Goal: Task Accomplishment & Management: Use online tool/utility

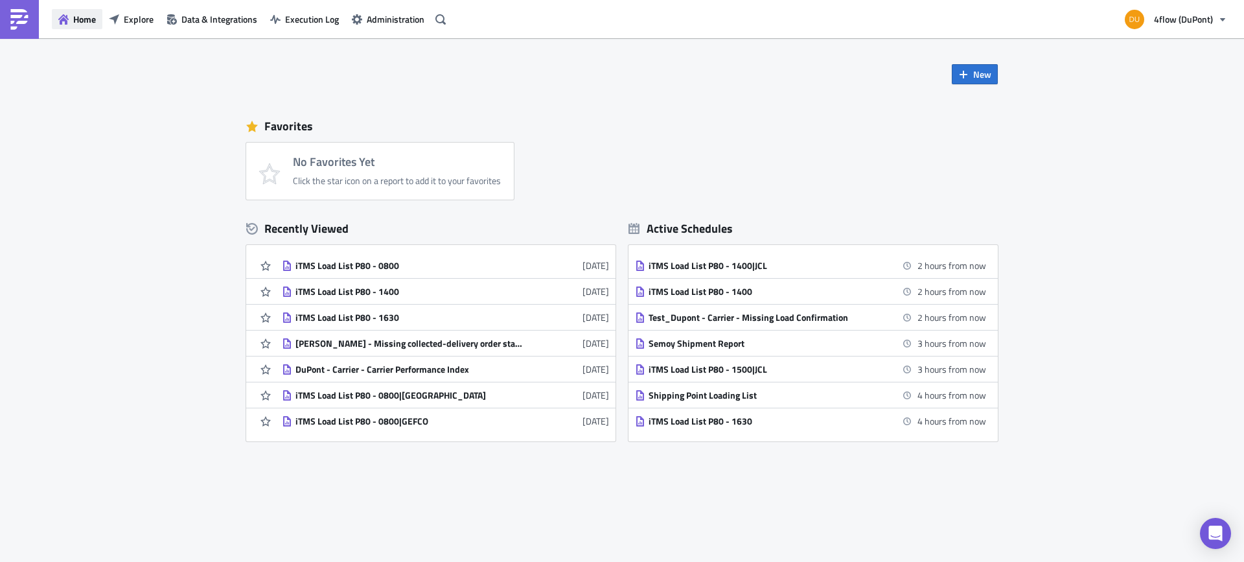
click at [81, 18] on span "Home" at bounding box center [84, 19] width 23 height 14
click at [141, 20] on span "Explore" at bounding box center [139, 19] width 30 height 14
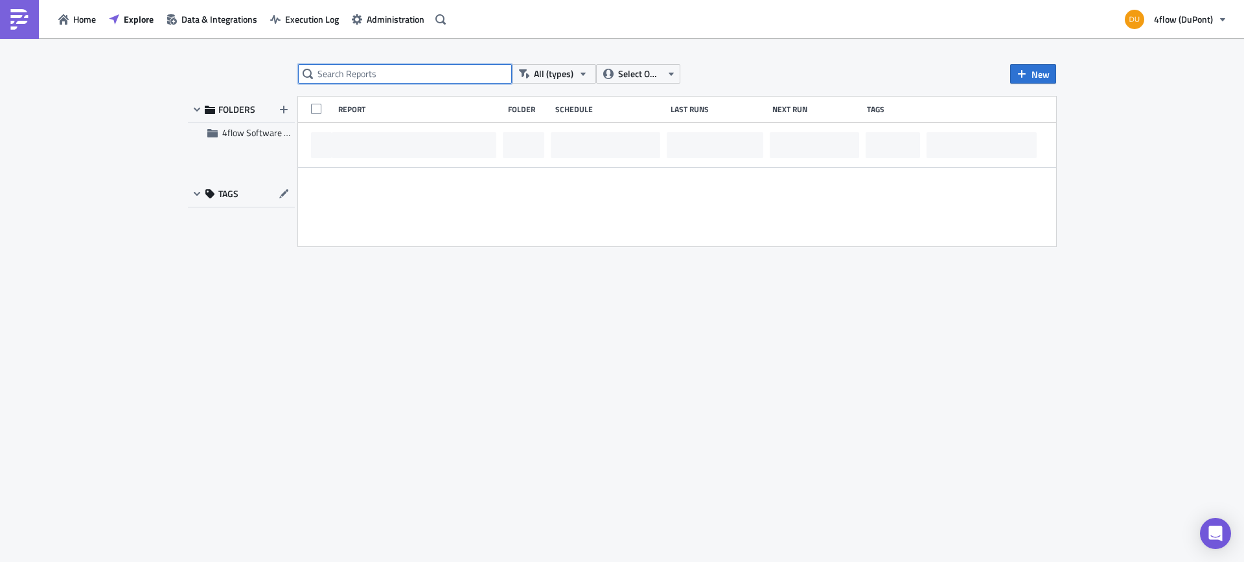
click at [415, 71] on input "text" at bounding box center [405, 73] width 214 height 19
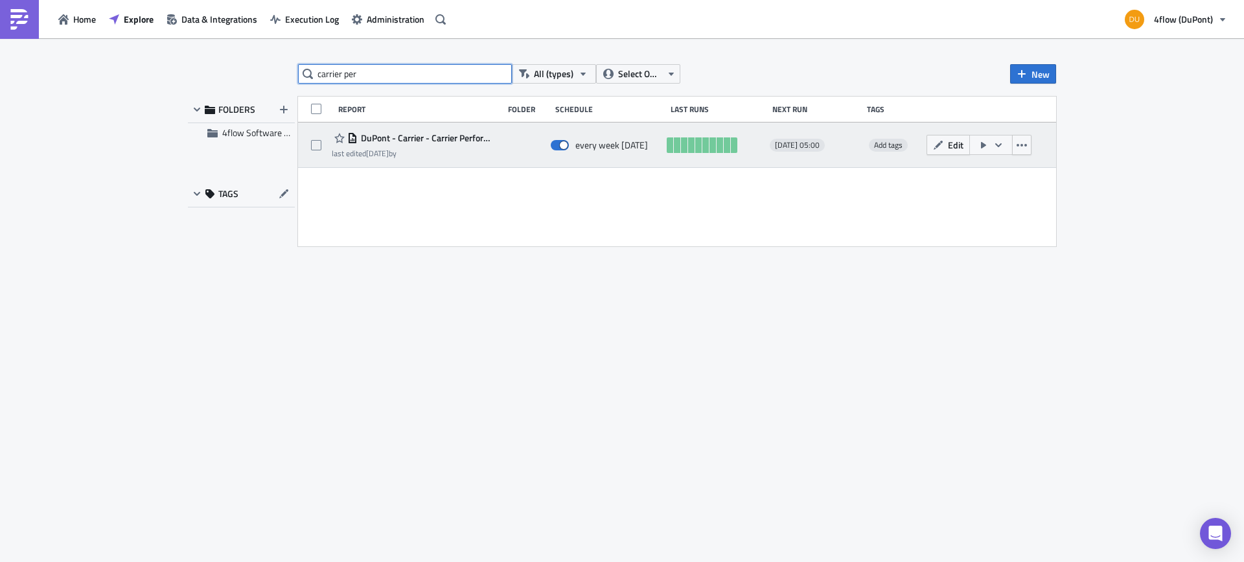
type input "carrier per"
click at [466, 139] on span "DuPont - Carrier - Carrier Performance Index" at bounding box center [427, 138] width 139 height 12
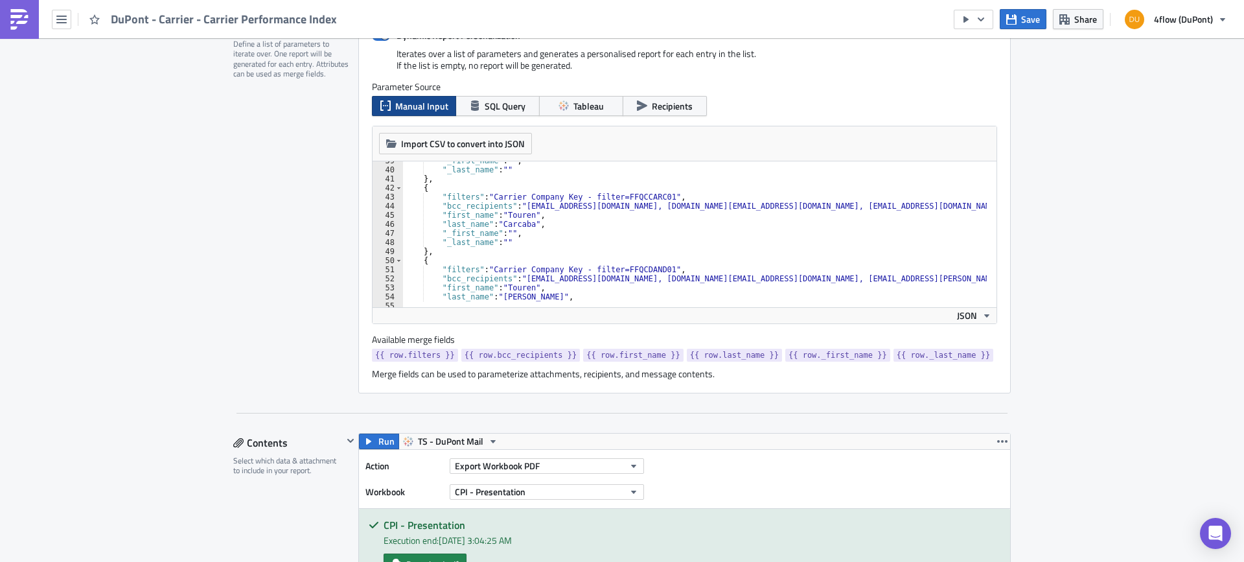
scroll to position [428, 0]
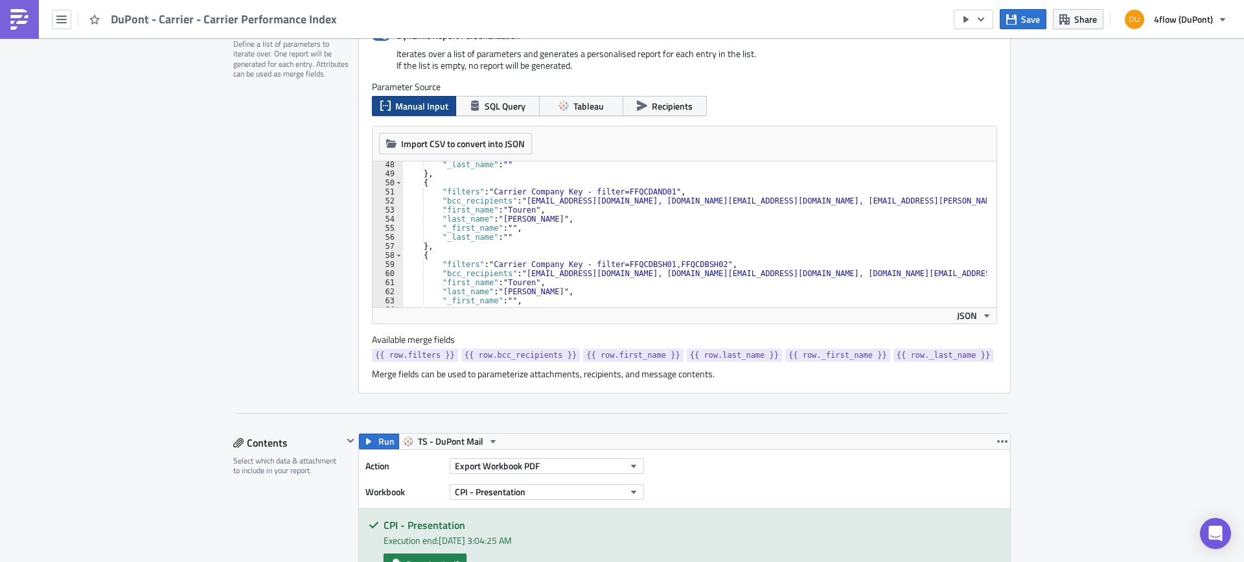
click at [651, 192] on div ""_last_name" : "" } , { "filters" : "Carrier Company Key - filter=FFQCDAND01" ,…" at bounding box center [1105, 237] width 1407 height 154
drag, startPoint x: 611, startPoint y: 191, endPoint x: 652, endPoint y: 192, distance: 40.8
click at [652, 192] on div ""_last_name" : "" } , { "filters" : "Carrier Company Key - filter=FFQCDAND01" ,…" at bounding box center [1105, 237] width 1407 height 154
click at [652, 192] on div ""_last_name" : "" } , { "filters" : "Carrier Company Key - filter=FFQCDAND01" ,…" at bounding box center [694, 234] width 584 height 146
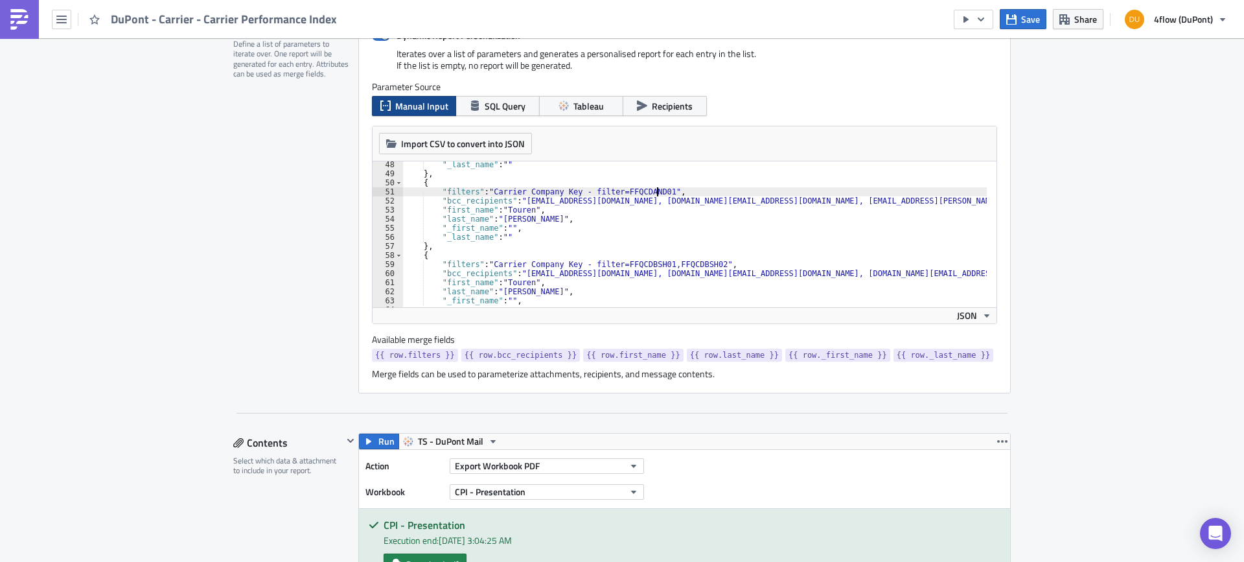
paste textarea "FFQCDAND01"
type textarea ""filters": "Carrier Company Key - filter=FFQCDAND01,FFQCDAND02","
click at [1021, 15] on button "Save" at bounding box center [1022, 19] width 47 height 20
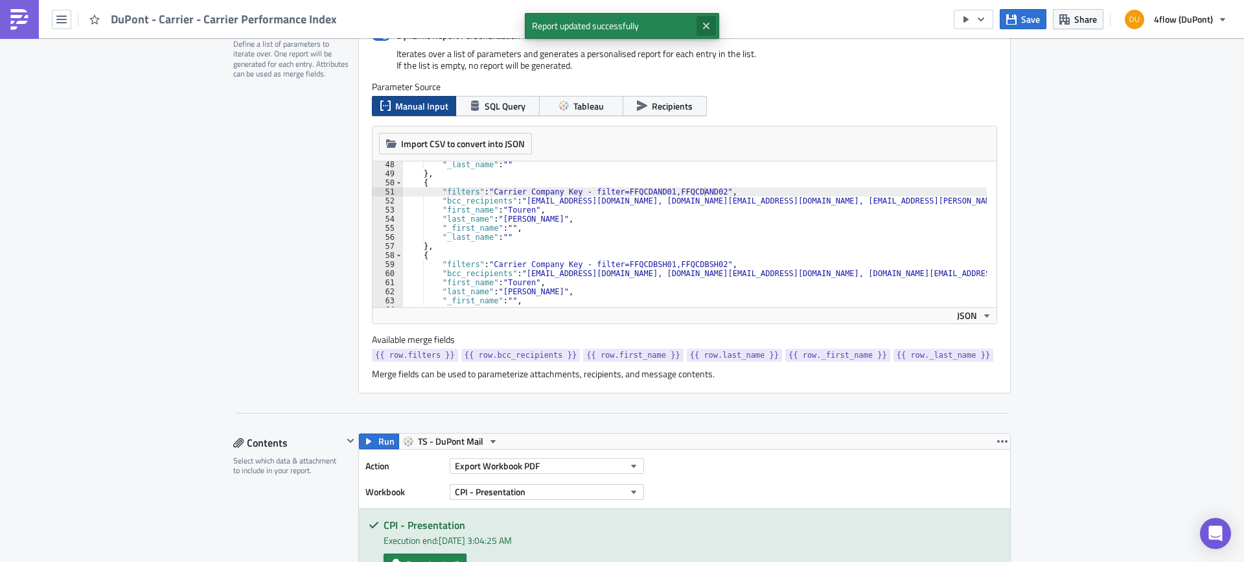
click at [707, 25] on icon "Close" at bounding box center [706, 26] width 6 height 6
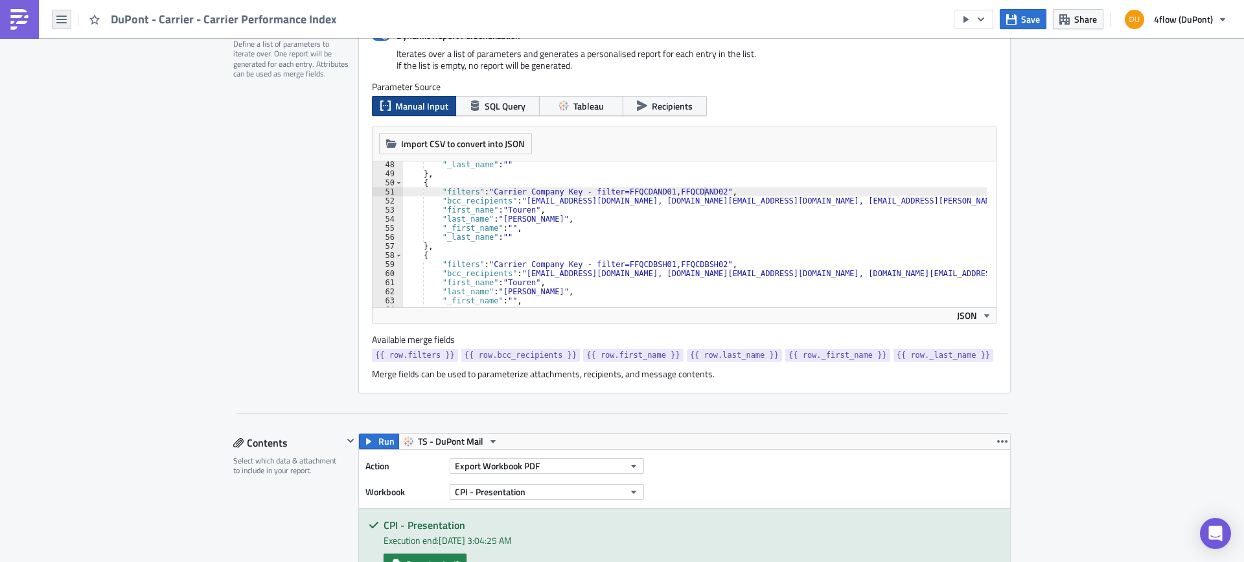
click at [63, 23] on icon "button" at bounding box center [61, 19] width 10 height 10
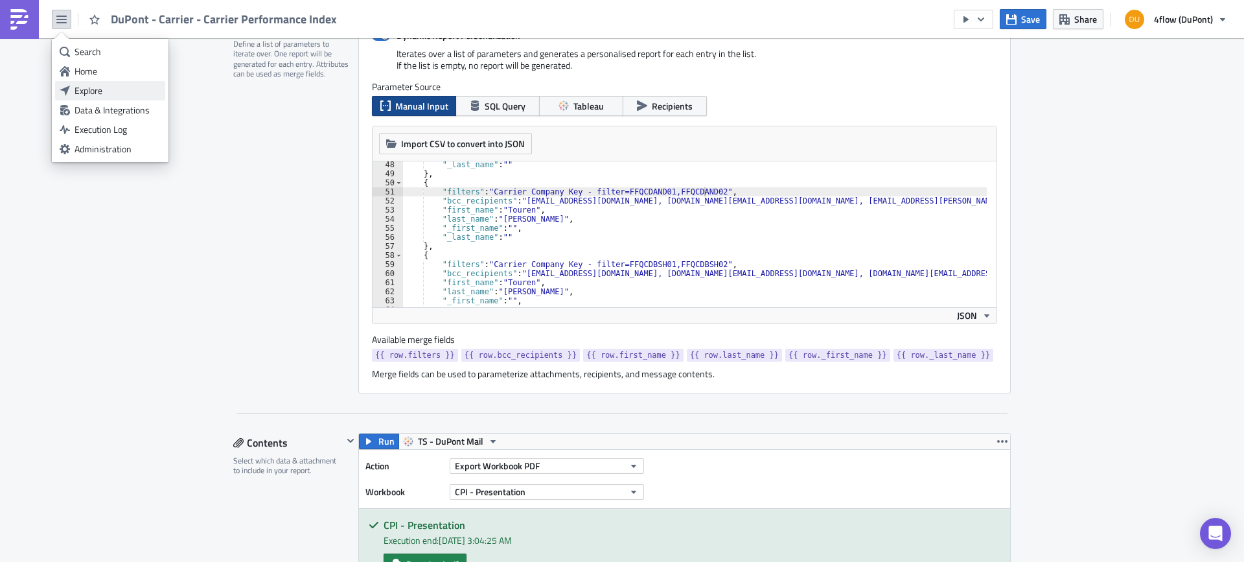
click at [108, 90] on div "Explore" at bounding box center [117, 90] width 86 height 13
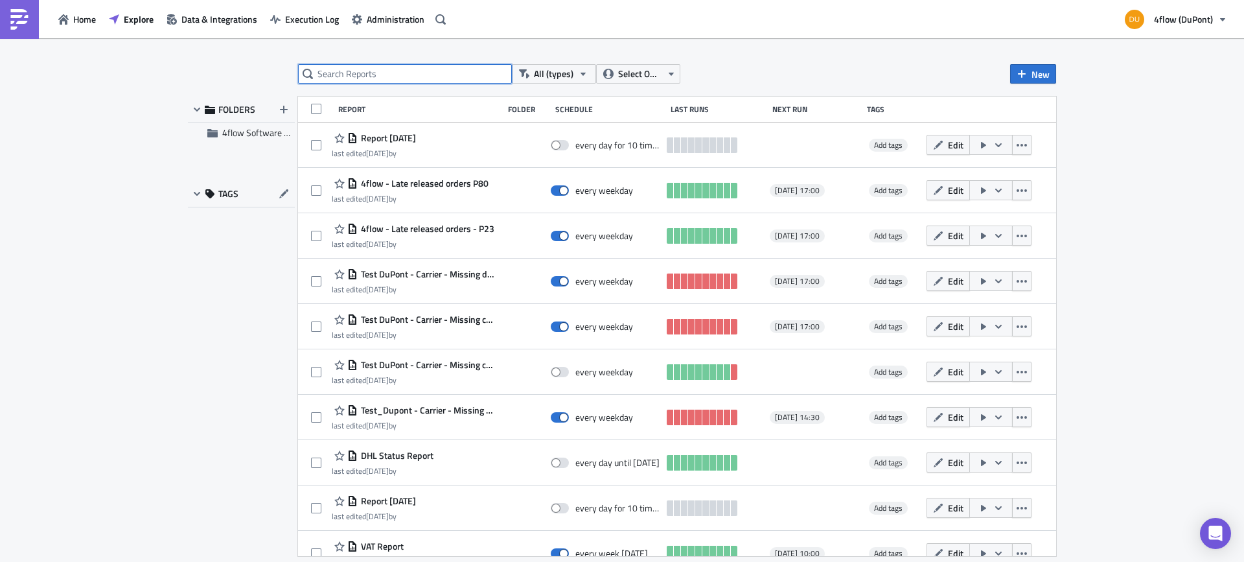
click at [380, 79] on input "text" at bounding box center [405, 73] width 214 height 19
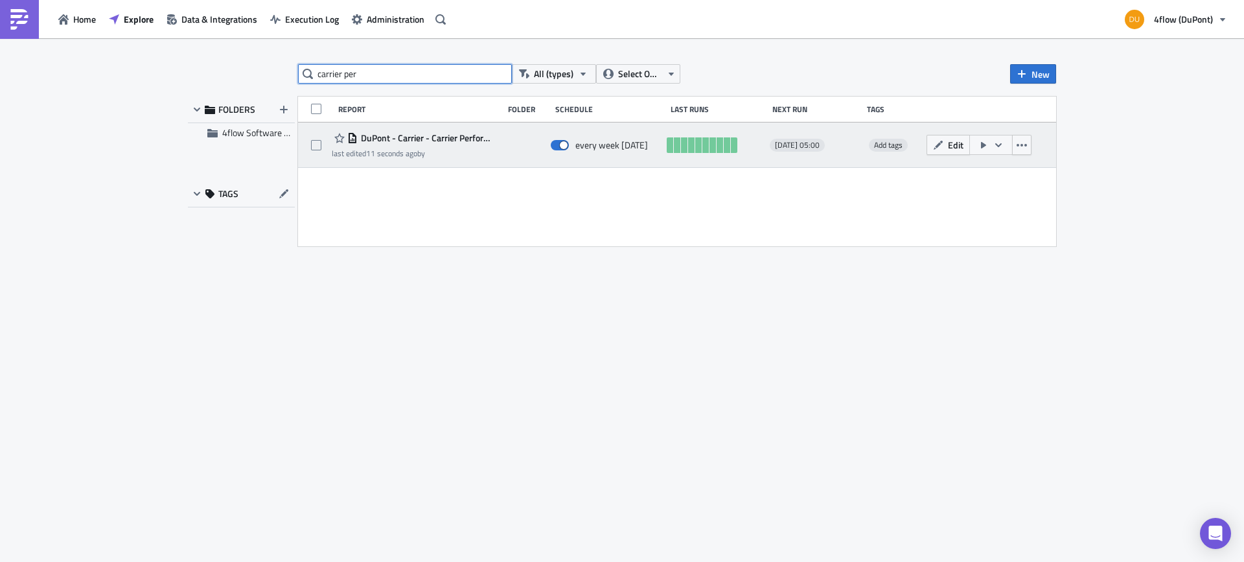
type input "carrier per"
click at [451, 137] on span "DuPont - Carrier - Carrier Performance Index" at bounding box center [427, 138] width 139 height 12
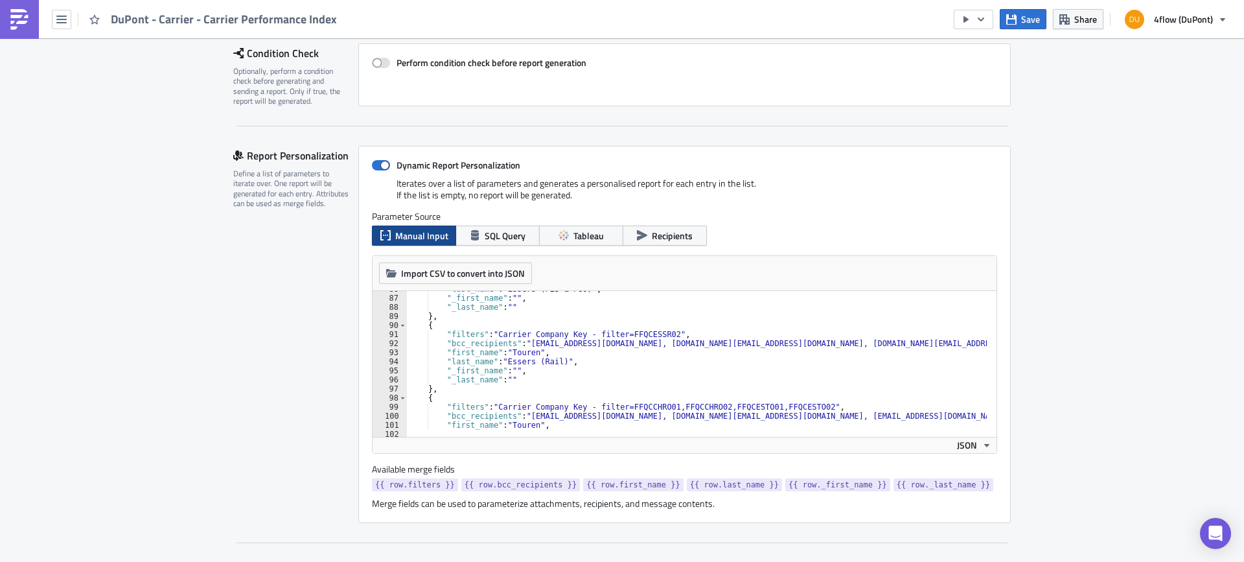
scroll to position [972, 0]
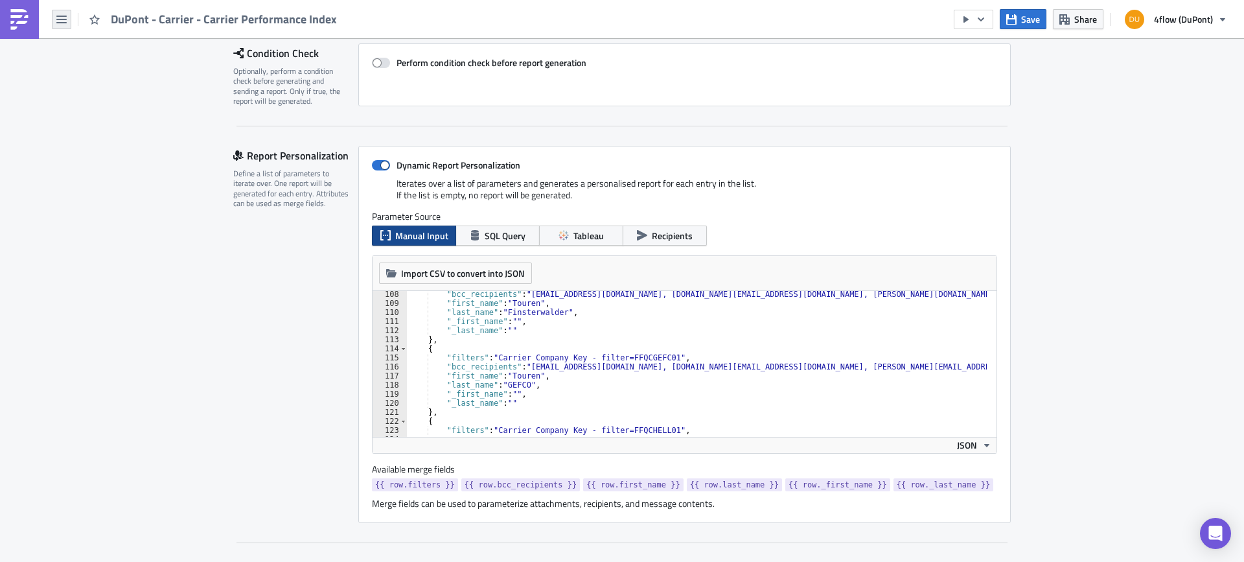
click at [58, 13] on button "button" at bounding box center [61, 19] width 19 height 19
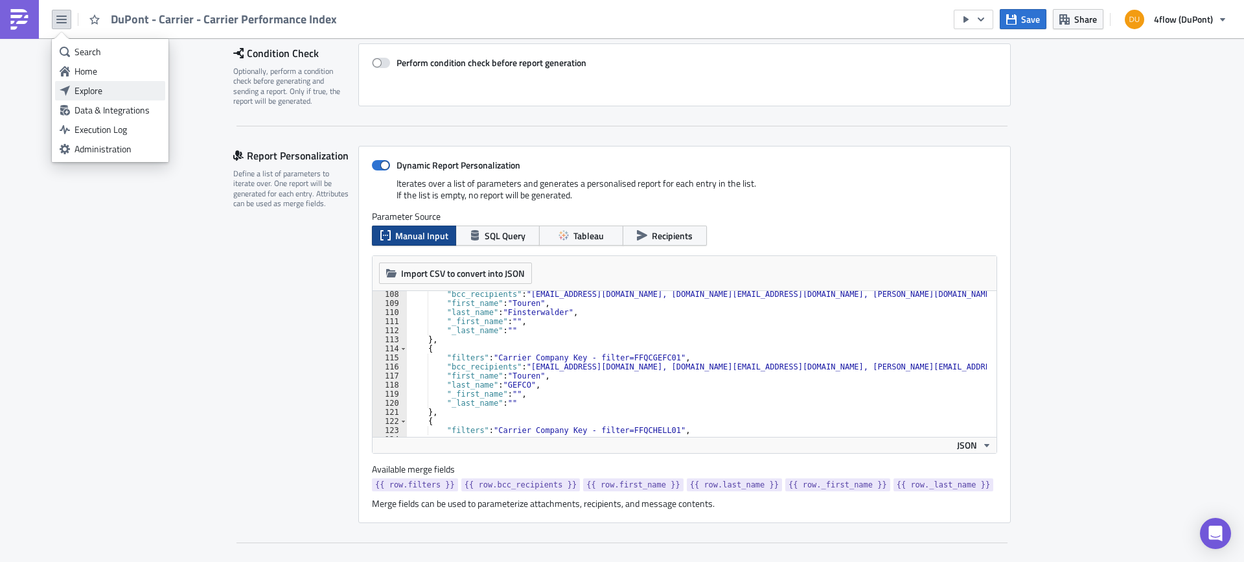
click at [101, 84] on div "Explore" at bounding box center [117, 90] width 86 height 13
